Goal: Information Seeking & Learning: Learn about a topic

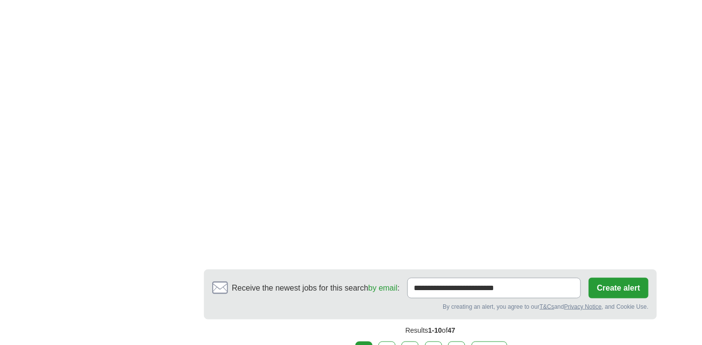
scroll to position [1519, 0]
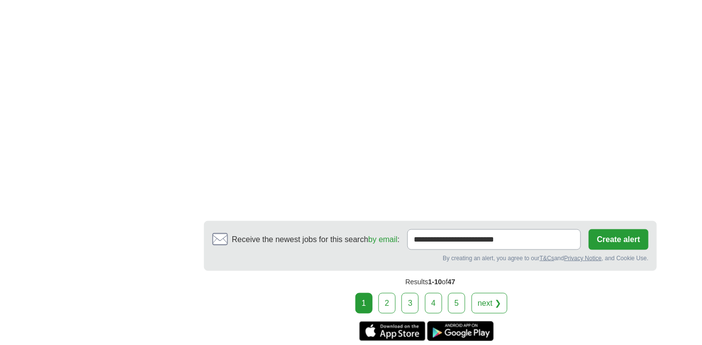
click at [386, 293] on link "2" at bounding box center [386, 303] width 17 height 21
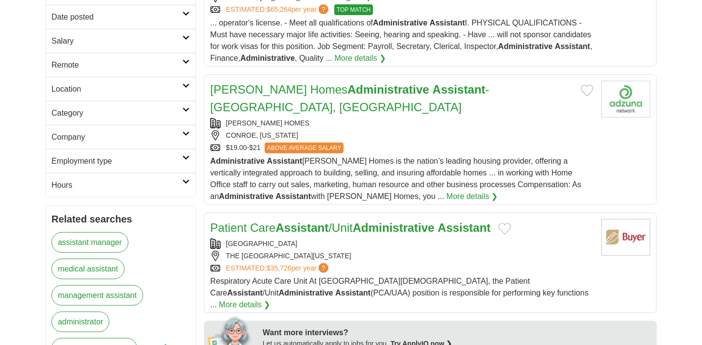
scroll to position [245, 0]
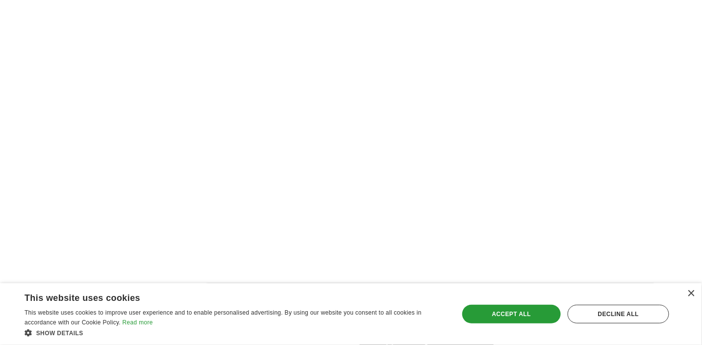
scroll to position [784, 0]
